Goal: Check status

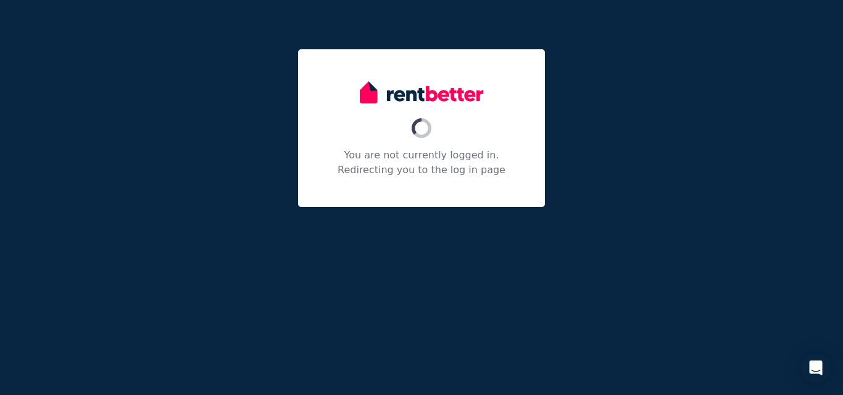
click at [674, 120] on div "You are not currently logged in. Redirecting you to the log in page" at bounding box center [421, 197] width 843 height 395
click at [657, 101] on div "You are not currently logged in. Redirecting you to the log in page" at bounding box center [421, 197] width 843 height 395
click at [230, 165] on div "You are not currently logged in. Redirecting you to the log in page" at bounding box center [421, 197] width 843 height 395
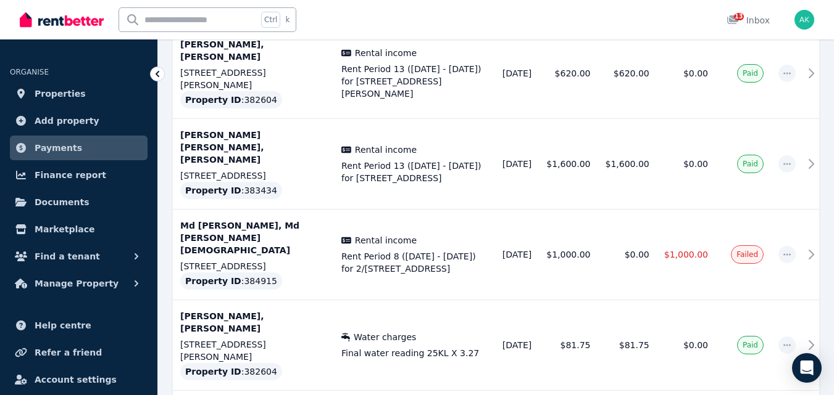
scroll to position [813, 0]
